Goal: Task Accomplishment & Management: Manage account settings

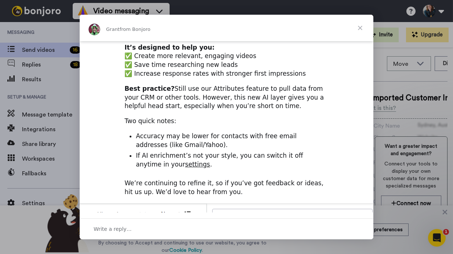
scroll to position [43, 0]
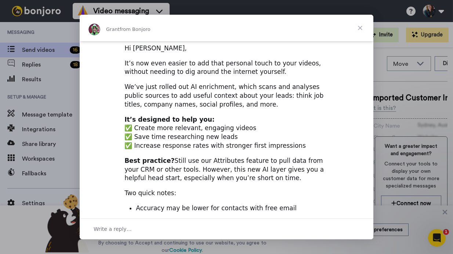
click at [359, 25] on span "Close" at bounding box center [360, 28] width 26 height 26
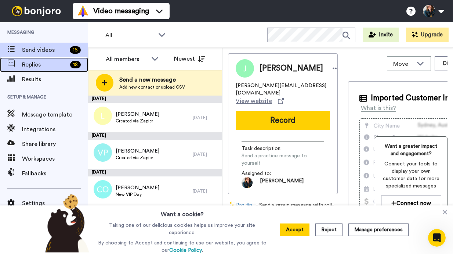
click at [43, 67] on span "Replies" at bounding box center [44, 64] width 45 height 9
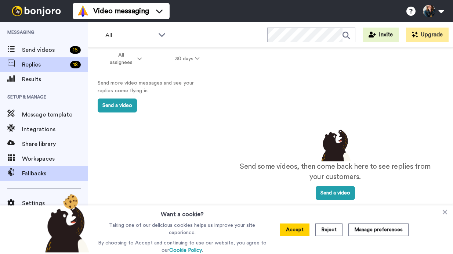
scroll to position [29, 0]
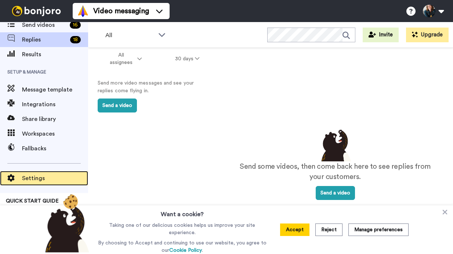
click at [34, 174] on span "Settings" at bounding box center [55, 178] width 66 height 9
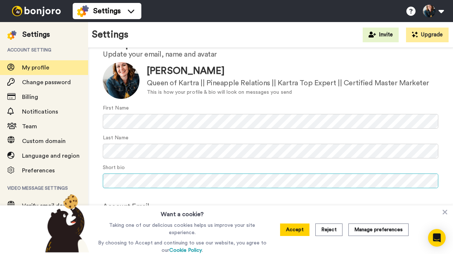
scroll to position [29, 0]
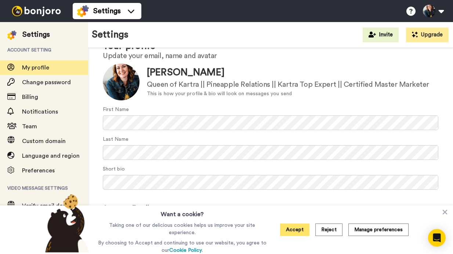
click at [295, 231] on button "Accept" at bounding box center [294, 229] width 29 height 12
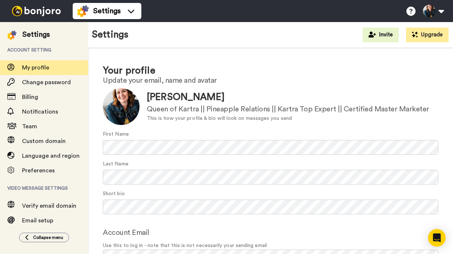
scroll to position [0, 0]
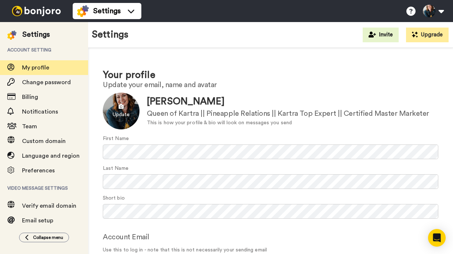
click at [120, 110] on div at bounding box center [121, 110] width 37 height 37
click at [123, 112] on div at bounding box center [121, 110] width 37 height 37
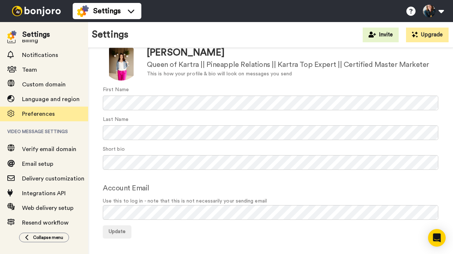
scroll to position [72, 0]
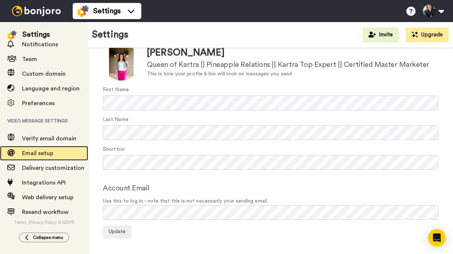
click at [50, 150] on span "Email setup" at bounding box center [37, 153] width 31 height 6
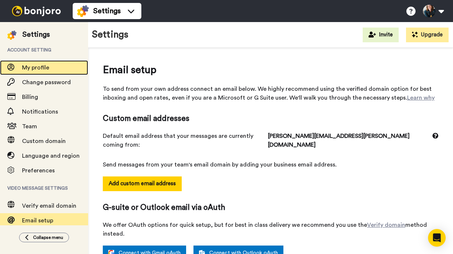
click at [39, 73] on div "My profile" at bounding box center [44, 67] width 88 height 15
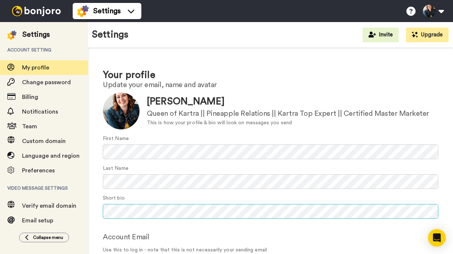
scroll to position [49, 0]
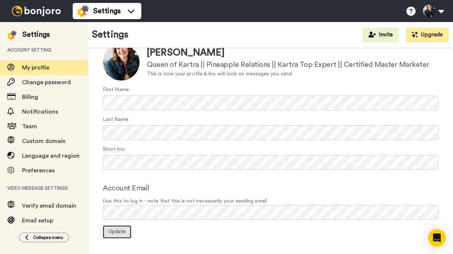
click at [116, 231] on span "Update" at bounding box center [117, 231] width 17 height 5
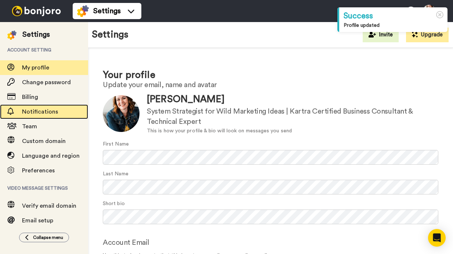
click at [46, 113] on span "Notifications" at bounding box center [40, 112] width 36 height 6
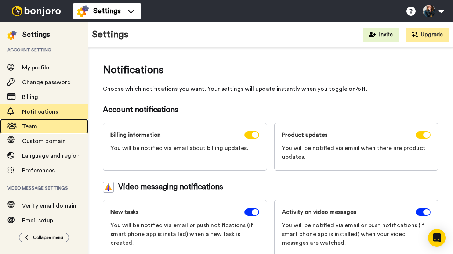
click at [44, 126] on span "Team" at bounding box center [55, 126] width 66 height 9
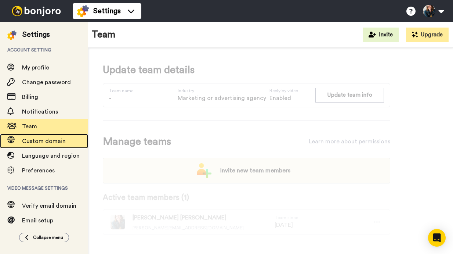
click at [47, 145] on span "Custom domain" at bounding box center [55, 141] width 66 height 9
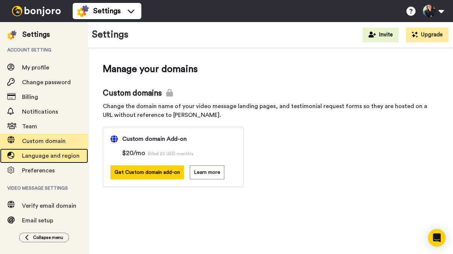
click at [45, 156] on span "Language and region" at bounding box center [51, 156] width 58 height 6
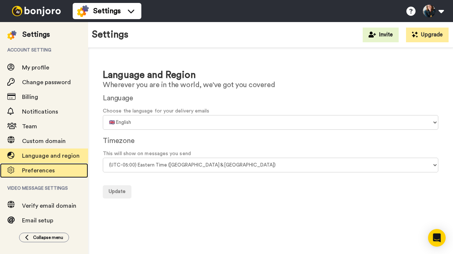
click at [57, 173] on span "Preferences" at bounding box center [55, 170] width 66 height 9
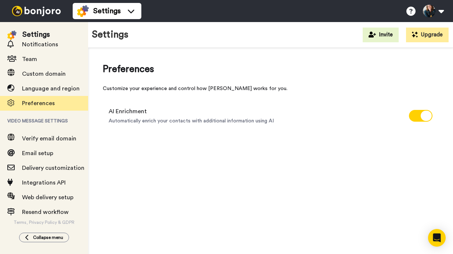
scroll to position [72, 0]
click at [22, 9] on img at bounding box center [36, 11] width 55 height 10
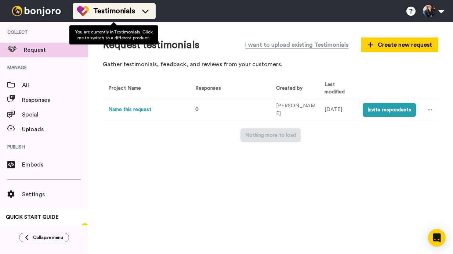
click at [101, 13] on span "Testimonials" at bounding box center [114, 11] width 42 height 10
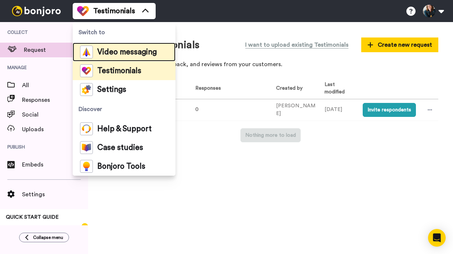
click at [99, 52] on span "Video messaging" at bounding box center [126, 51] width 59 height 7
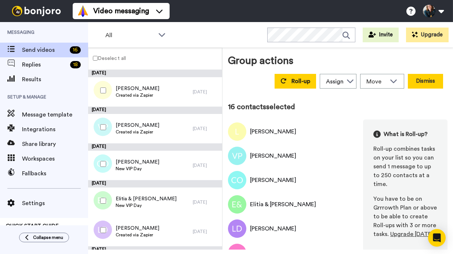
click at [426, 82] on button "Dismiss" at bounding box center [425, 81] width 35 height 15
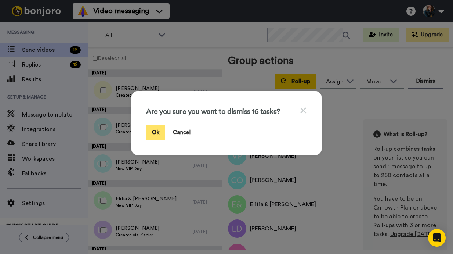
click at [159, 135] on button "Ok" at bounding box center [155, 132] width 19 height 16
